Goal: Check status: Check status

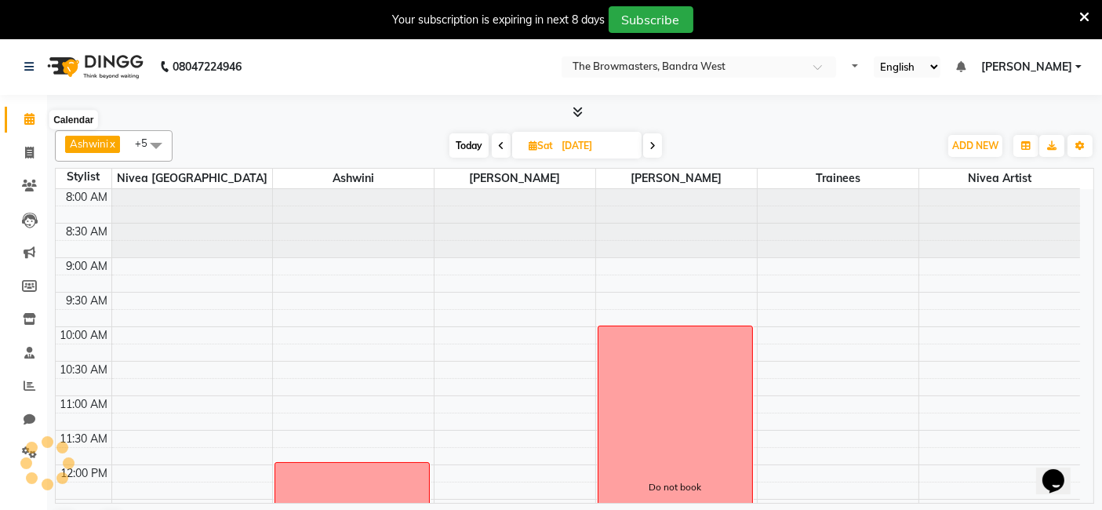
click at [31, 118] on icon at bounding box center [29, 119] width 10 height 12
click at [659, 149] on span at bounding box center [652, 145] width 19 height 24
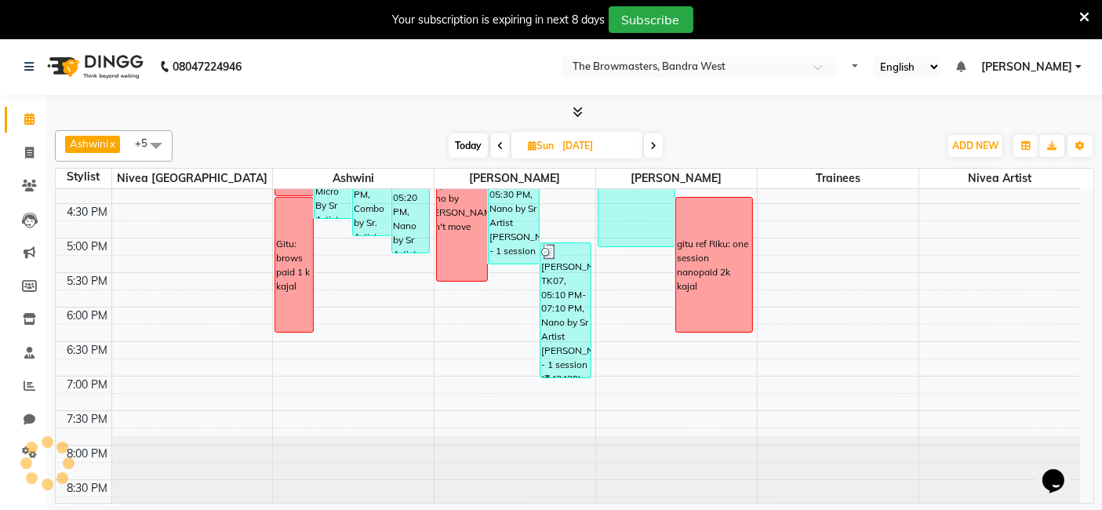
click at [655, 141] on icon at bounding box center [653, 145] width 6 height 9
type input "[DATE]"
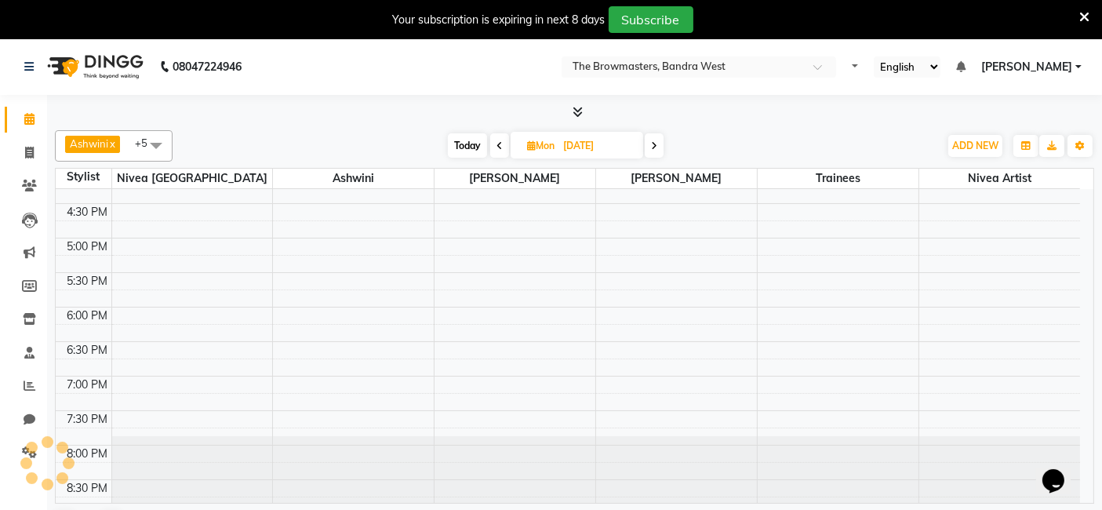
scroll to position [5, 0]
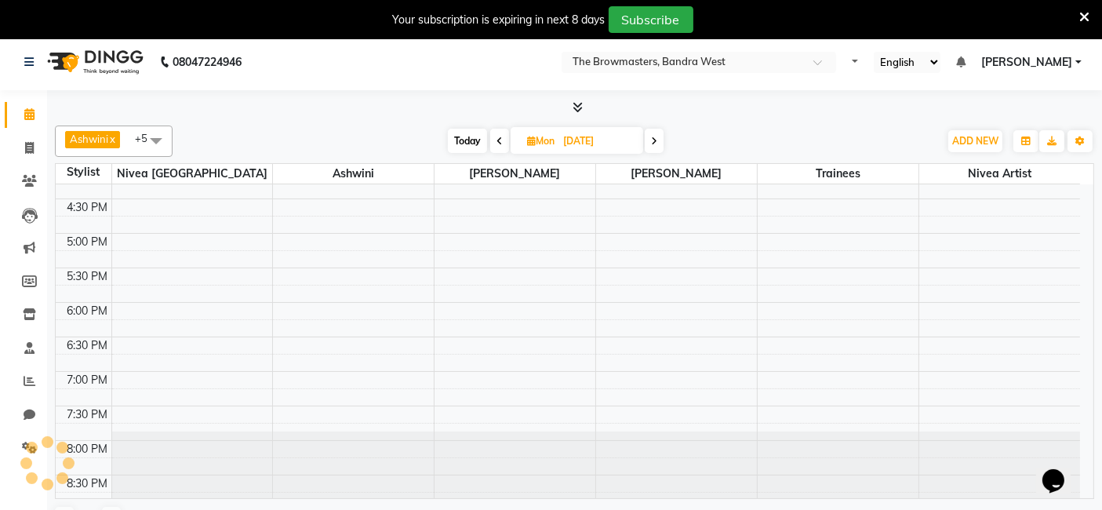
click at [577, 130] on input "[DATE]" at bounding box center [598, 141] width 78 height 24
select select "8"
select select "2025"
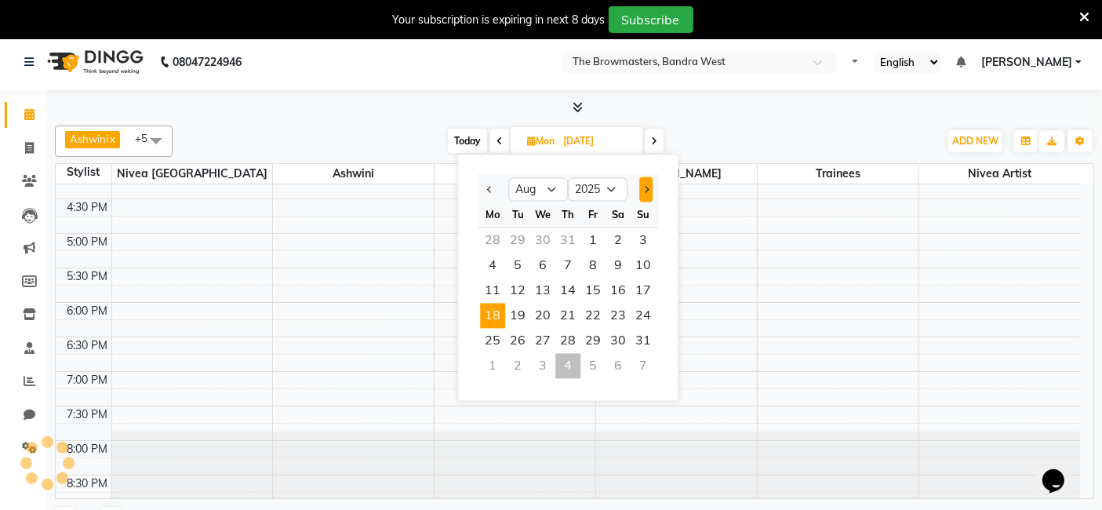
click at [649, 180] on button "Next month" at bounding box center [645, 189] width 13 height 25
select select "9"
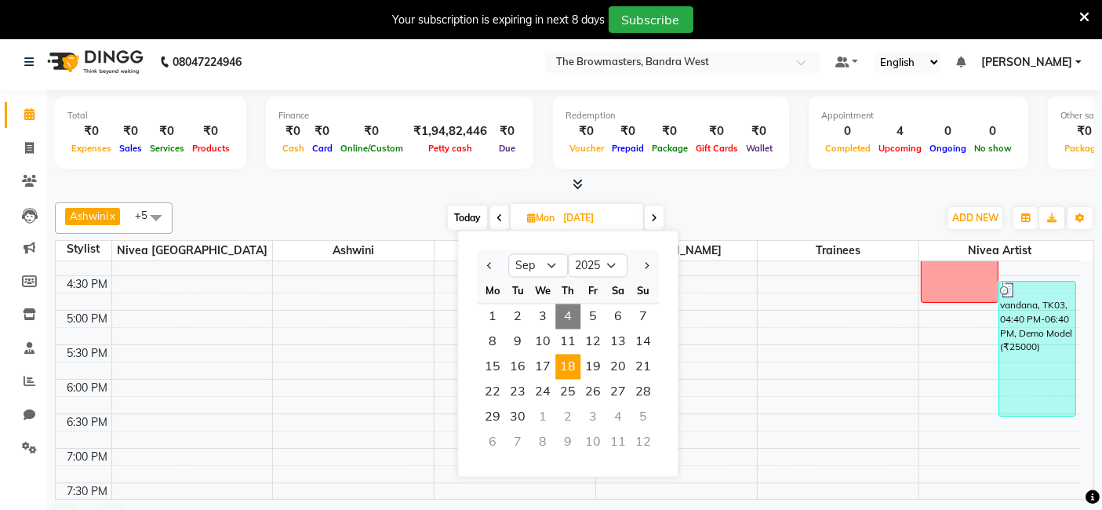
click at [573, 369] on span "18" at bounding box center [567, 367] width 25 height 25
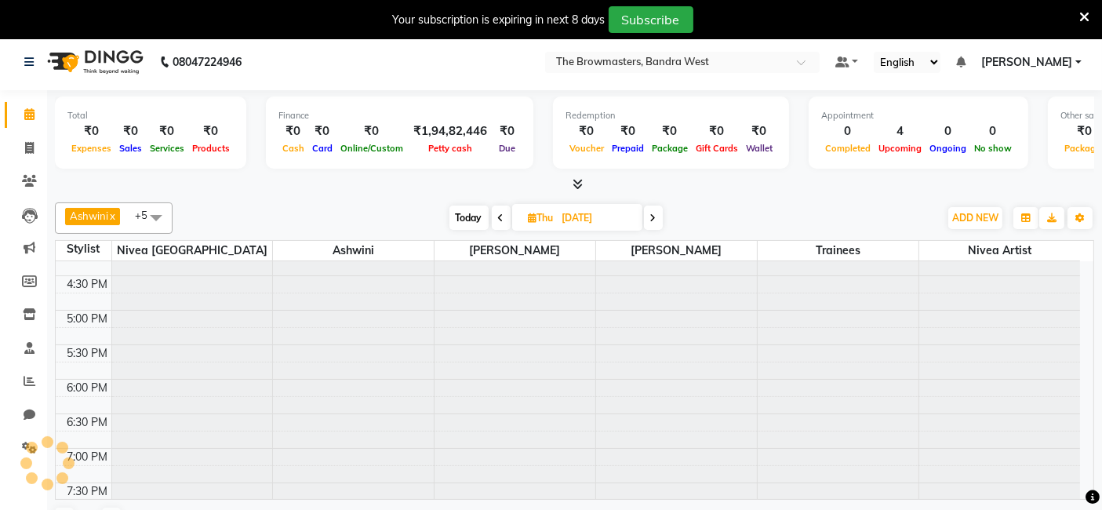
scroll to position [614, 0]
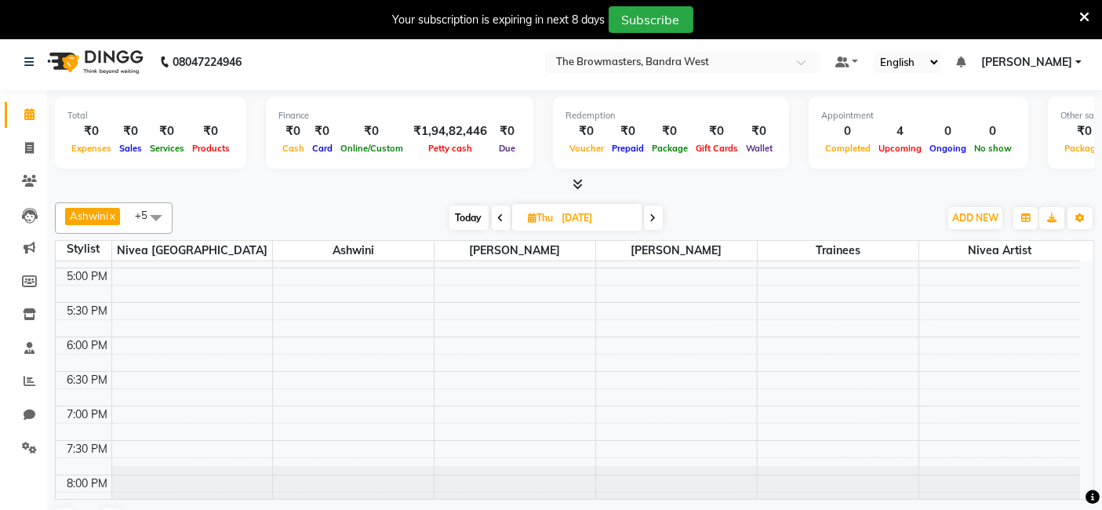
click at [504, 219] on span at bounding box center [501, 218] width 19 height 24
type input "[DATE]"
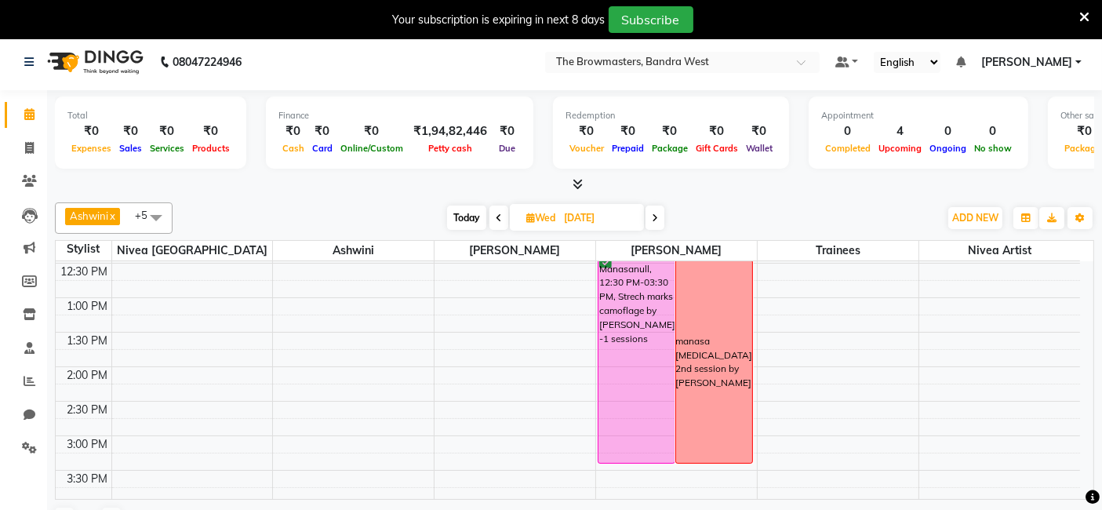
scroll to position [304, 0]
